Goal: Information Seeking & Learning: Check status

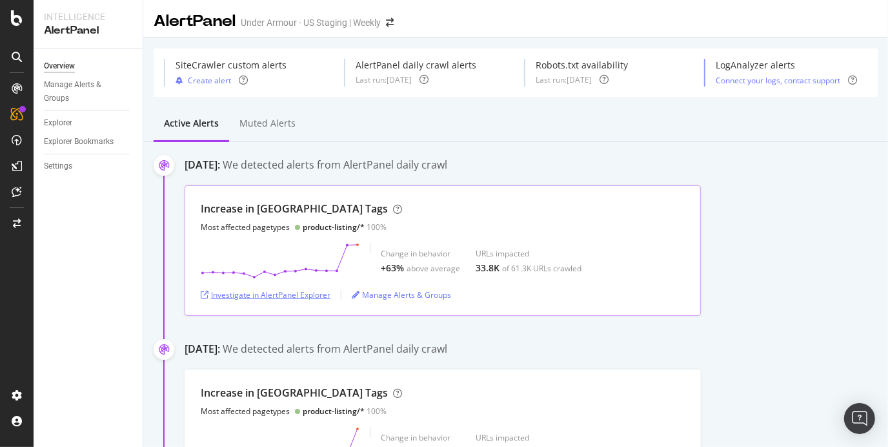
click at [301, 296] on div "Investigate in AlertPanel Explorer" at bounding box center [266, 294] width 130 height 11
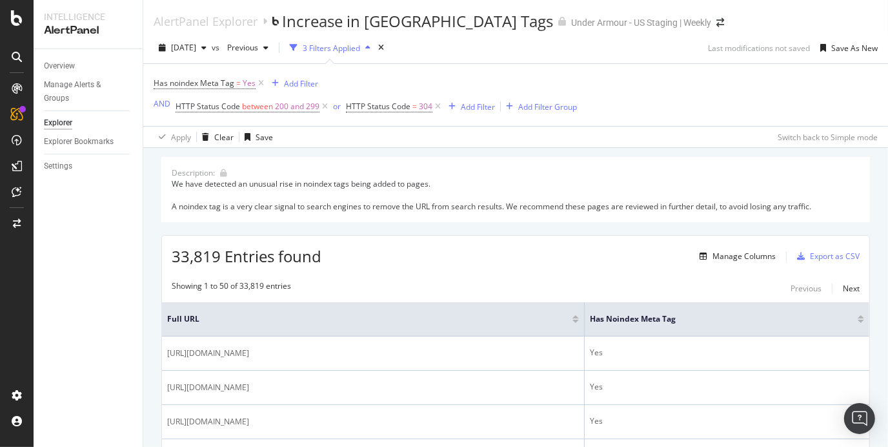
scroll to position [83, 0]
